Goal: Task Accomplishment & Management: Use online tool/utility

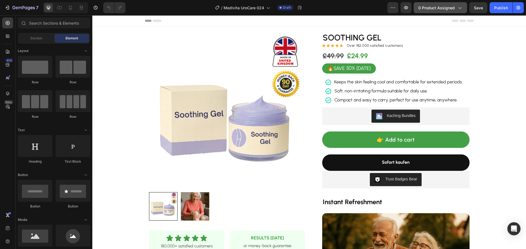
click at [428, 9] on span "0 product assigned" at bounding box center [436, 8] width 36 height 6
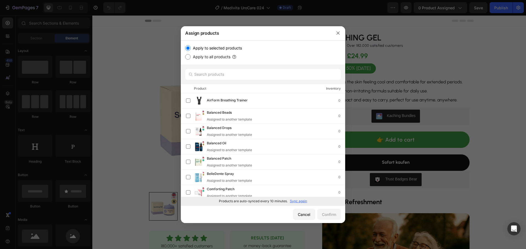
click at [298, 200] on p "Sync again" at bounding box center [298, 201] width 17 height 5
click at [231, 70] on input "text" at bounding box center [262, 74] width 155 height 11
paste input "Pampering Patch"
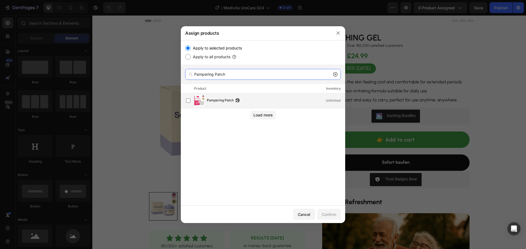
type input "Pampering Patch"
drag, startPoint x: 212, startPoint y: 99, endPoint x: 230, endPoint y: 131, distance: 35.9
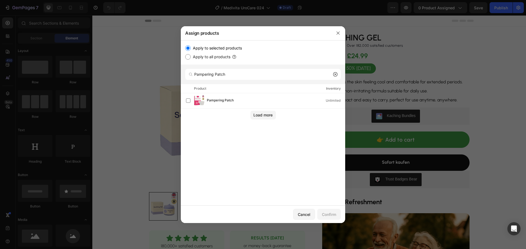
click at [212, 99] on span "Pampering Patch" at bounding box center [220, 101] width 27 height 6
drag, startPoint x: 327, startPoint y: 215, endPoint x: 326, endPoint y: 218, distance: 3.3
click at [327, 216] on div "Confirm" at bounding box center [329, 215] width 14 height 6
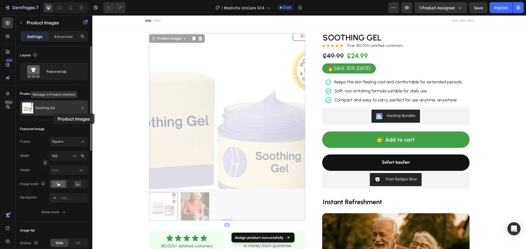
click at [52, 112] on div "Soothing Gel" at bounding box center [54, 107] width 68 height 15
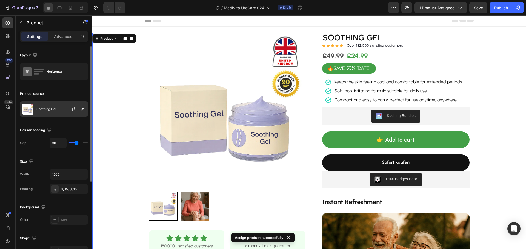
click at [67, 110] on div at bounding box center [76, 109] width 24 height 15
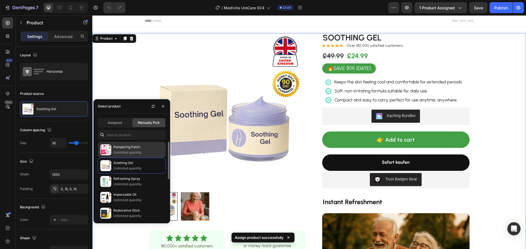
drag, startPoint x: 118, startPoint y: 150, endPoint x: 121, endPoint y: 149, distance: 3.1
click at [119, 149] on p "Pampering Patch" at bounding box center [138, 147] width 50 height 5
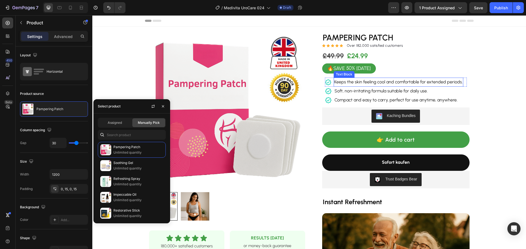
click at [360, 82] on span "Keeps the skin feeling cool and comfortable for extended periods." at bounding box center [398, 81] width 128 height 5
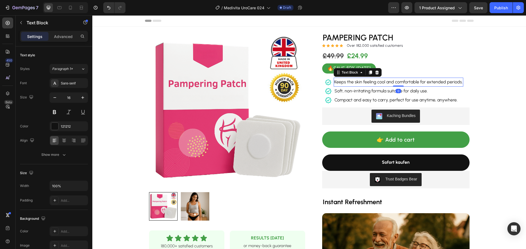
click at [360, 82] on span "Keeps the skin feeling cool and comfortable for extended periods." at bounding box center [398, 81] width 128 height 5
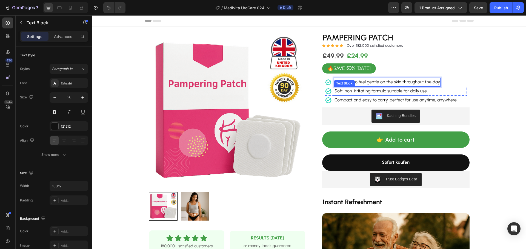
click at [371, 90] on span "Soft, non-irritating formula suitable for daily use." at bounding box center [380, 90] width 93 height 5
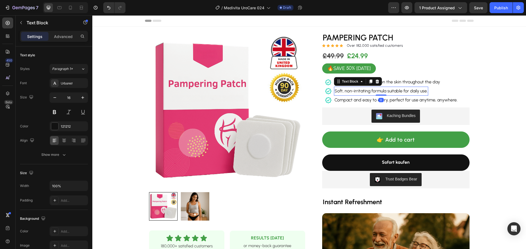
click at [371, 90] on span "Soft, non-irritating formula suitable for daily use." at bounding box center [380, 90] width 93 height 5
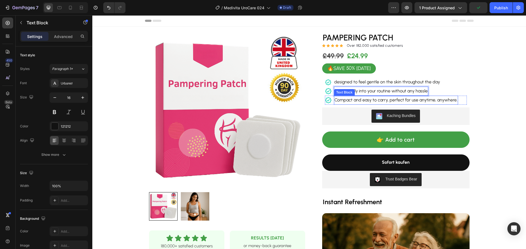
click at [373, 99] on span "Compact and easy to carry, perfect for use anytime, anywhere." at bounding box center [395, 99] width 123 height 5
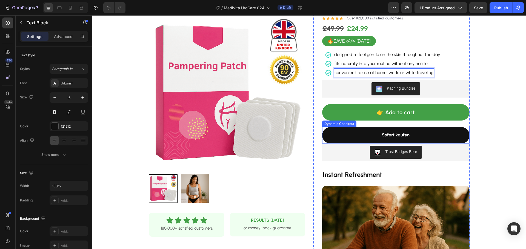
scroll to position [82, 0]
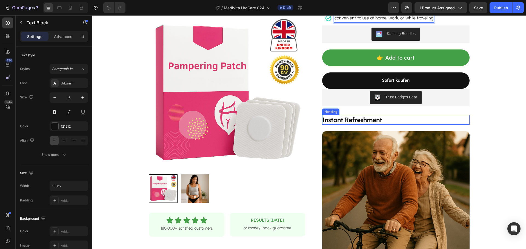
click at [347, 119] on strong "Instant Refreshment" at bounding box center [351, 120] width 59 height 8
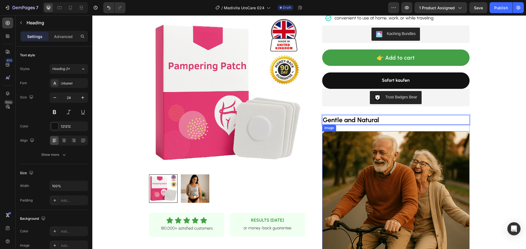
scroll to position [219, 0]
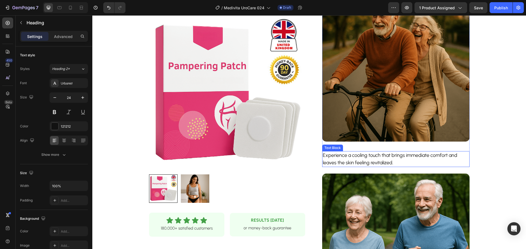
click at [355, 154] on p "Experience a cooling touch that brings immediate comfort and leaves the skin fe…" at bounding box center [395, 159] width 146 height 15
click at [354, 157] on p "Experience a cooling touch that brings immediate comfort and leaves the skin fe…" at bounding box center [395, 159] width 146 height 15
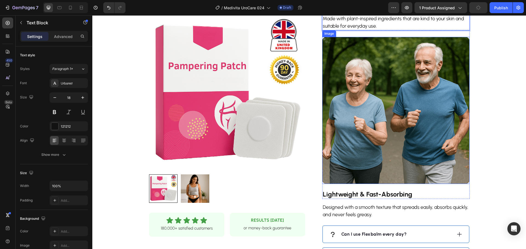
scroll to position [411, 0]
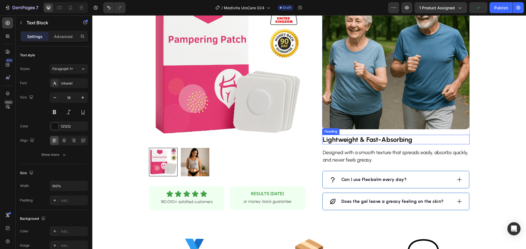
click at [356, 141] on strong "Lightweight & Fast-Absorbing" at bounding box center [367, 140] width 90 height 8
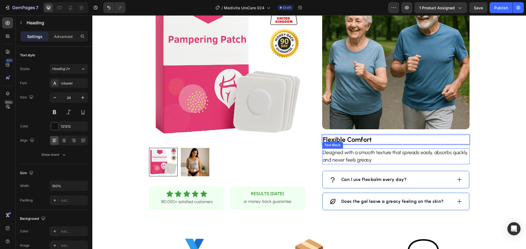
click at [348, 159] on p "Designed with a smooth texture that spreads easily, absorbs quickly, and never …" at bounding box center [395, 156] width 146 height 15
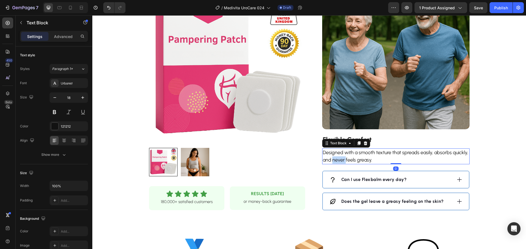
click at [348, 159] on p "Designed with a smooth texture that spreads easily, absorbs quickly, and never …" at bounding box center [395, 156] width 146 height 15
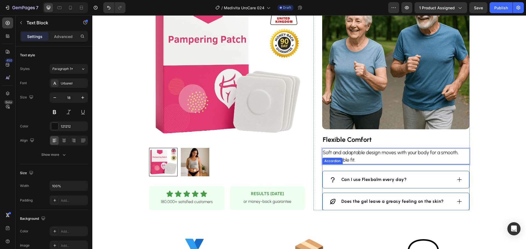
scroll to position [465, 0]
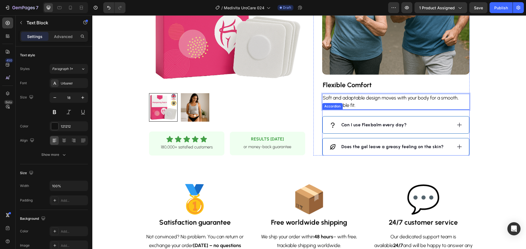
click at [429, 123] on div "Can I use Flexbalm every day?" at bounding box center [390, 125] width 123 height 8
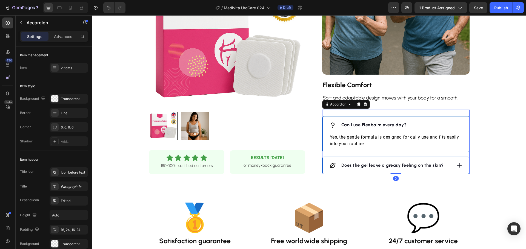
click at [388, 126] on strong "Can I use Flexbalm every day?" at bounding box center [373, 124] width 65 height 5
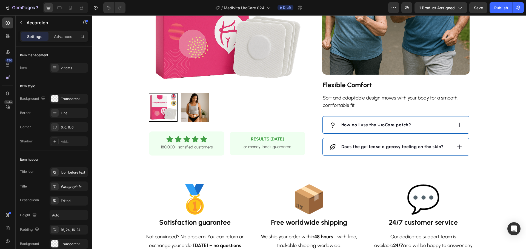
drag, startPoint x: 439, startPoint y: 126, endPoint x: 409, endPoint y: 130, distance: 30.0
click at [439, 126] on div "How do I use the UroCare patch?" at bounding box center [390, 125] width 123 height 8
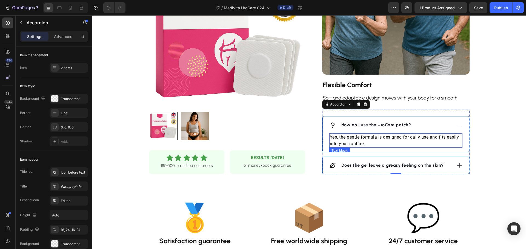
click at [366, 137] on p "Yes, the gentle formula is designed for daily use and fits easily into your rou…" at bounding box center [396, 140] width 132 height 13
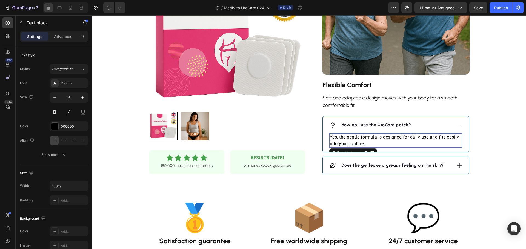
click at [366, 137] on p "Yes, the gentle formula is designed for daily use and fits easily into your rou…" at bounding box center [396, 140] width 132 height 13
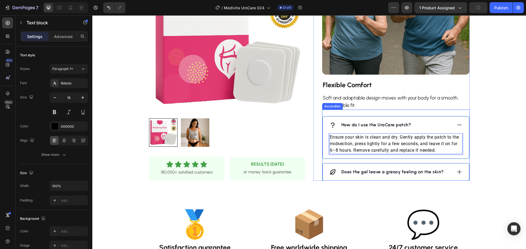
scroll to position [520, 0]
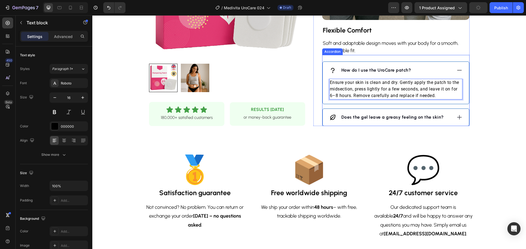
drag, startPoint x: 464, startPoint y: 118, endPoint x: 443, endPoint y: 118, distance: 21.1
click at [463, 118] on div "Does the gel leave a greasy feeling on the skin?" at bounding box center [395, 117] width 146 height 17
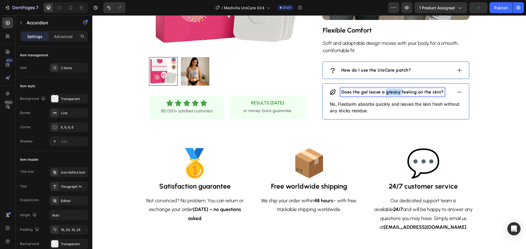
click at [387, 96] on p "Does the gel leave a greasy feeling on the skin?" at bounding box center [392, 92] width 102 height 7
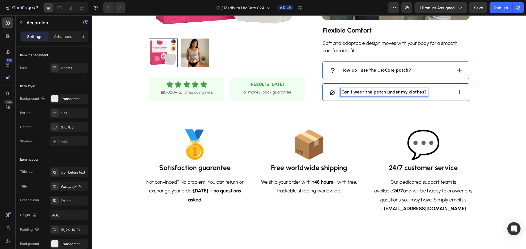
click at [460, 93] on div "Can I wear the patch under my clothes?" at bounding box center [395, 92] width 146 height 17
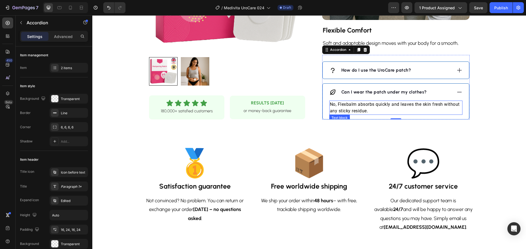
click at [401, 104] on p "No, Flexbalm absorbs quickly and leaves the skin fresh without any sticky resid…" at bounding box center [396, 107] width 132 height 13
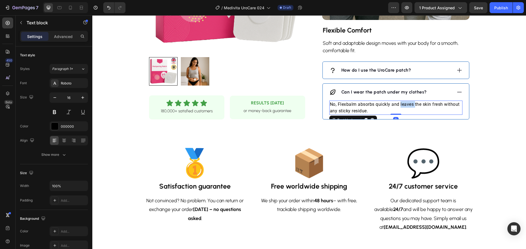
click at [401, 104] on p "No, Flexbalm absorbs quickly and leaves the skin fresh without any sticky resid…" at bounding box center [396, 107] width 132 height 13
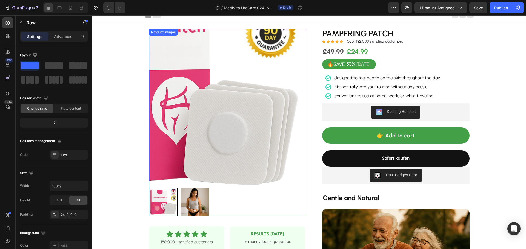
scroll to position [114, 0]
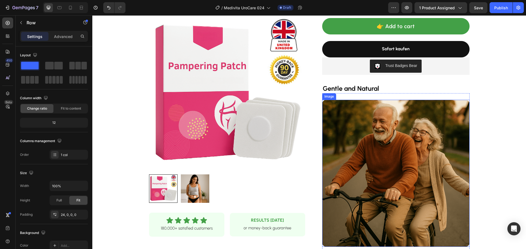
click at [371, 140] on img at bounding box center [395, 173] width 147 height 147
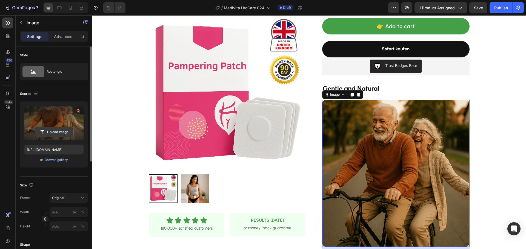
click at [62, 129] on input "file" at bounding box center [54, 132] width 38 height 9
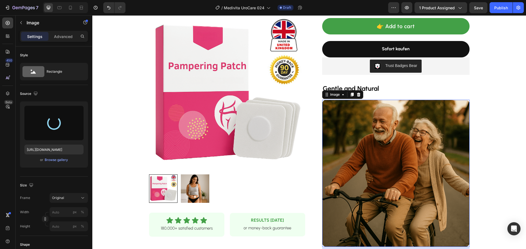
type input "[URL][DOMAIN_NAME]"
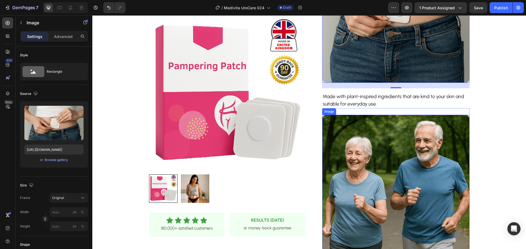
scroll to position [360, 0]
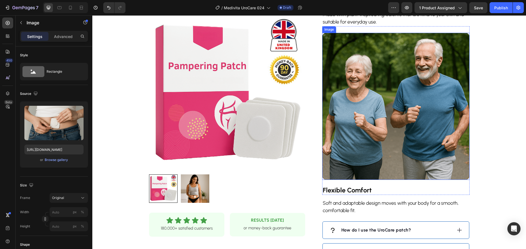
click at [379, 111] on img at bounding box center [395, 106] width 147 height 147
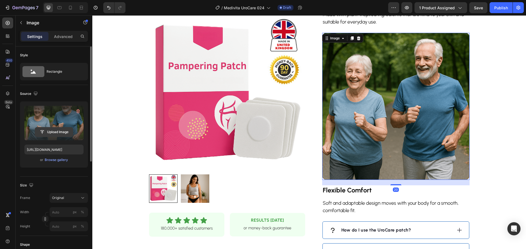
click at [58, 132] on input "file" at bounding box center [54, 132] width 38 height 9
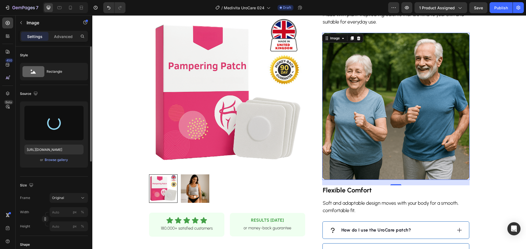
type input "[URL][DOMAIN_NAME]"
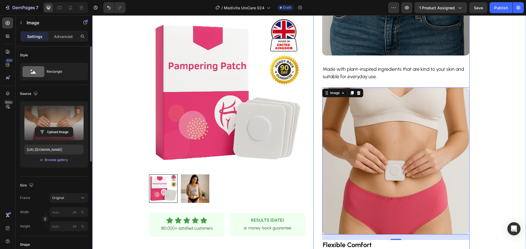
scroll to position [223, 0]
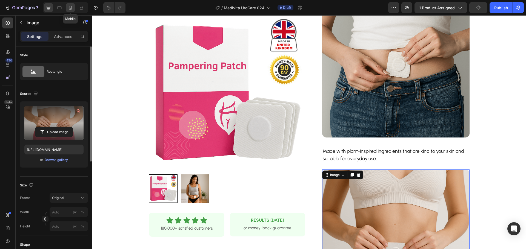
click at [72, 7] on icon at bounding box center [70, 7] width 5 height 5
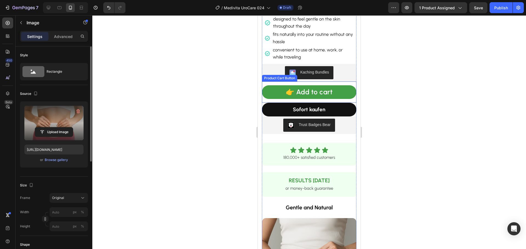
scroll to position [58, 0]
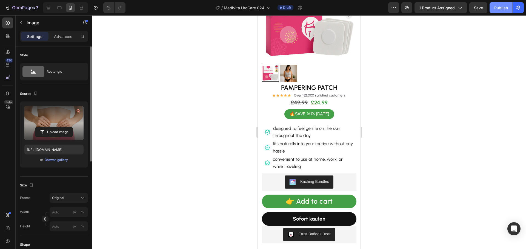
click at [495, 8] on div "Publish" at bounding box center [501, 8] width 14 height 6
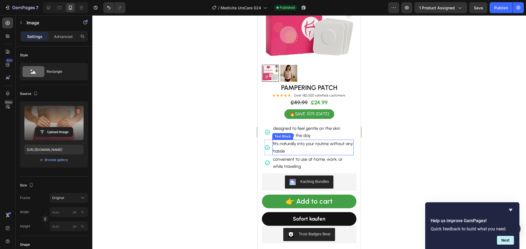
scroll to position [0, 0]
